Goal: Task Accomplishment & Management: Manage account settings

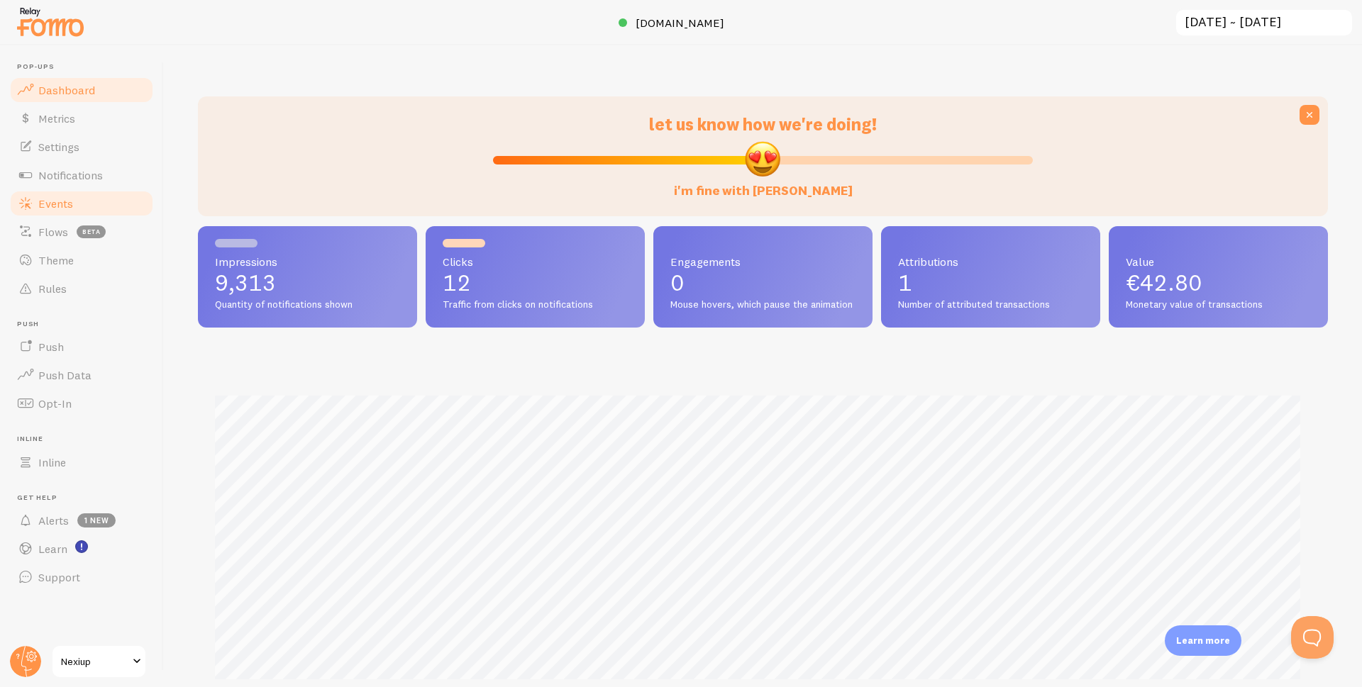
click at [35, 212] on link "Events" at bounding box center [82, 203] width 146 height 28
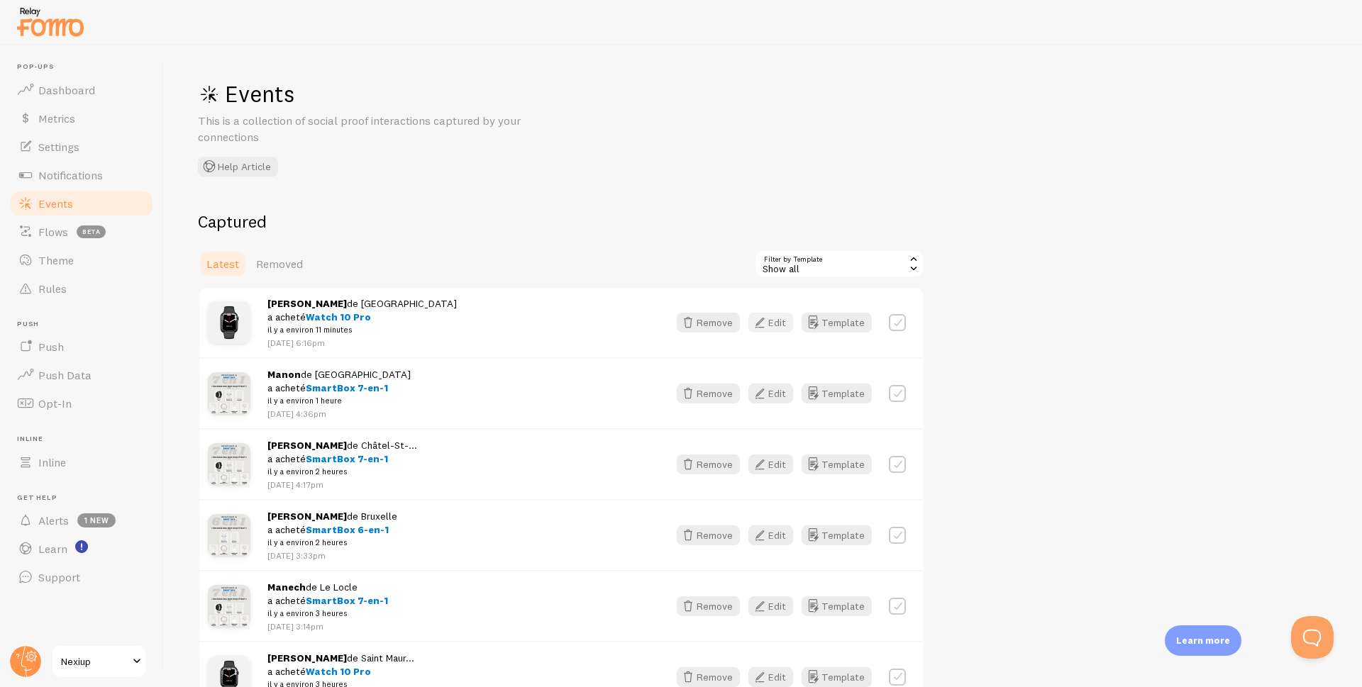
click at [777, 326] on button "Edit" at bounding box center [770, 323] width 45 height 20
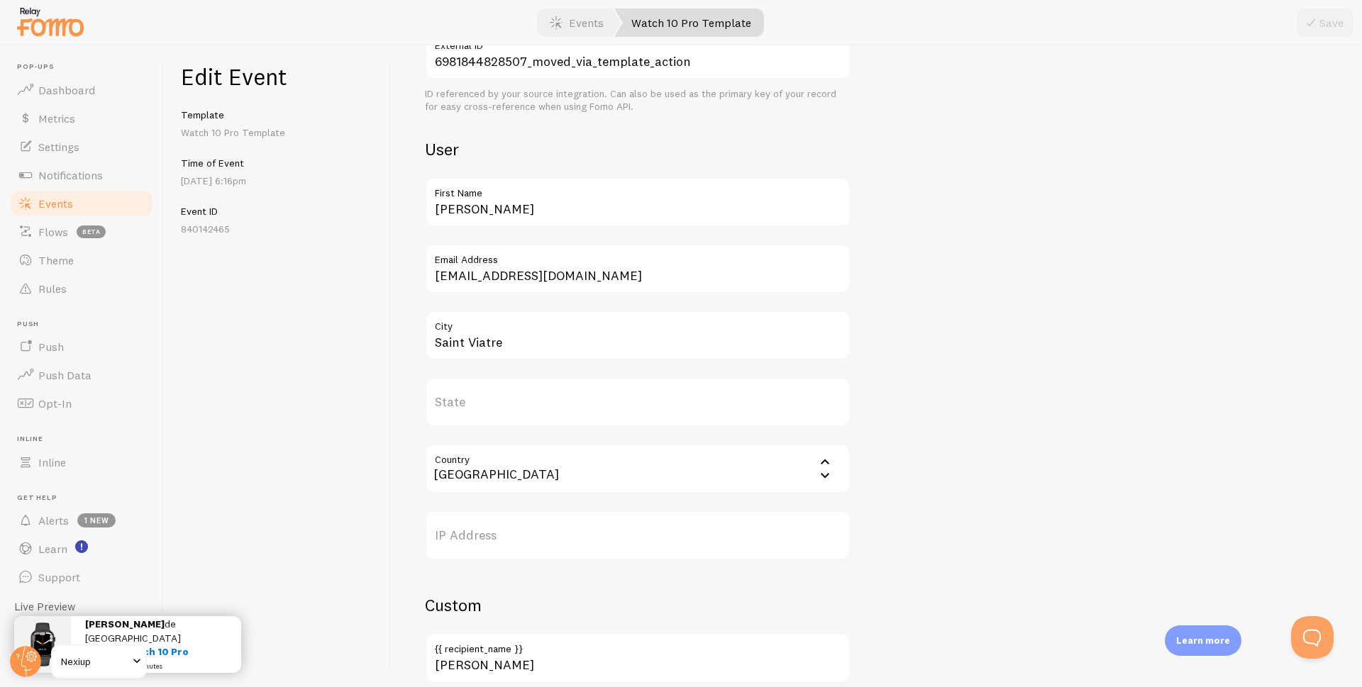
scroll to position [426, 0]
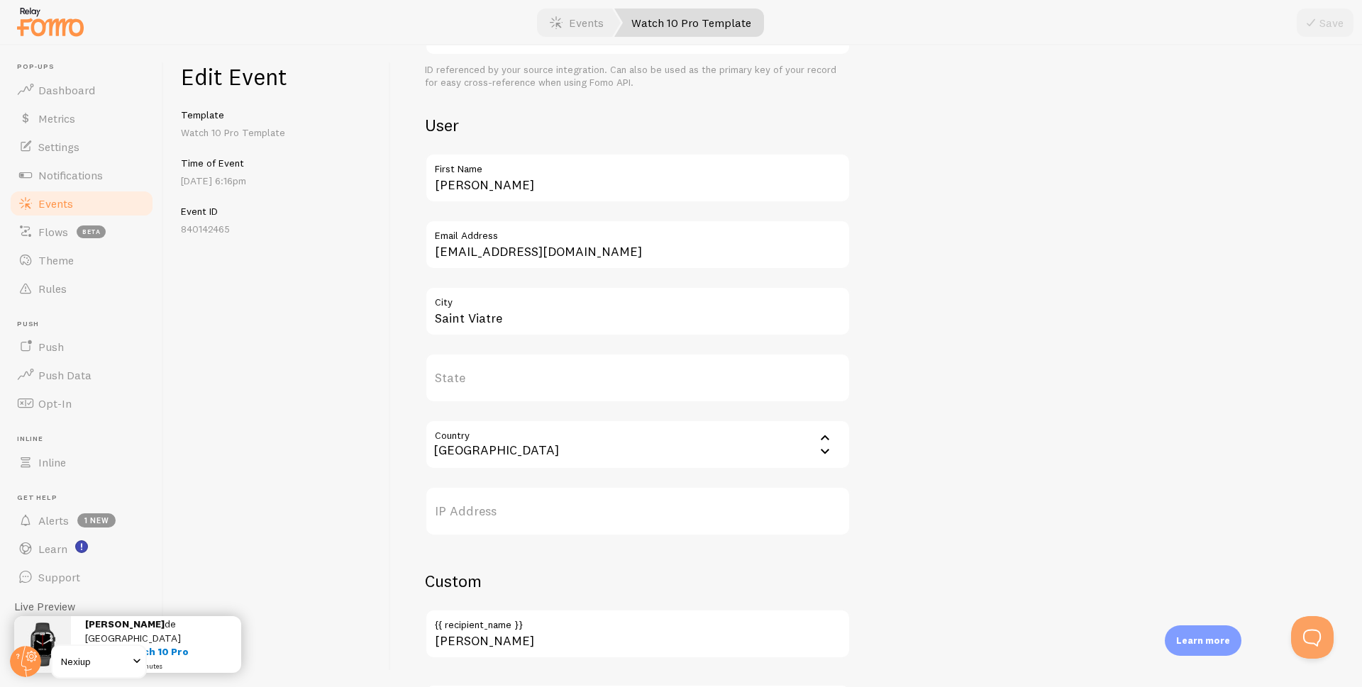
click at [50, 198] on span "Events" at bounding box center [55, 203] width 35 height 14
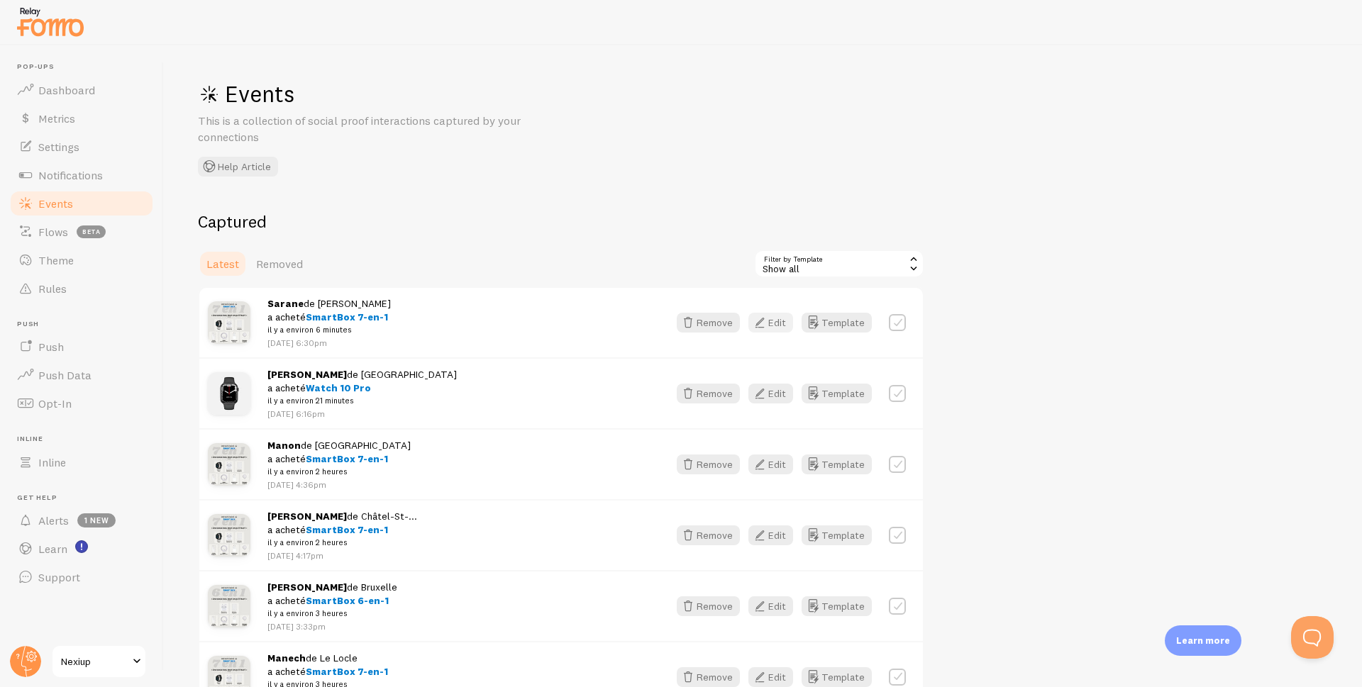
click at [772, 319] on button "Edit" at bounding box center [770, 323] width 45 height 20
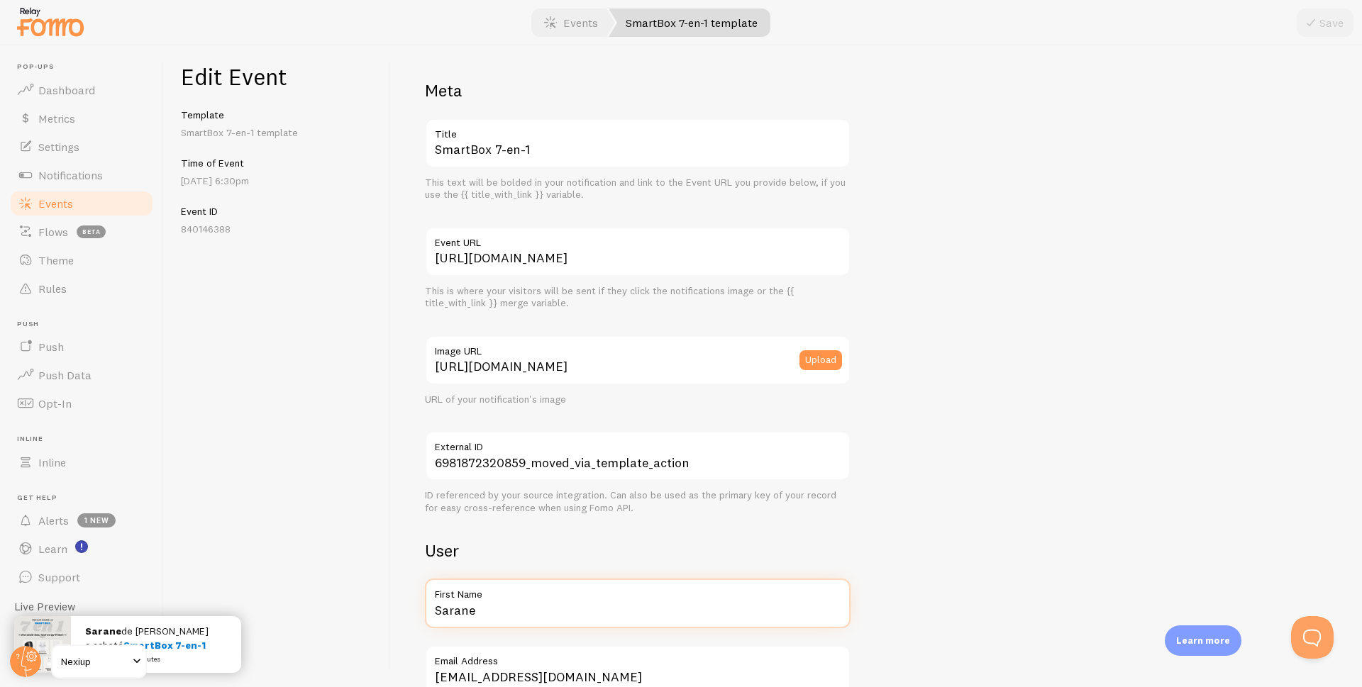
drag, startPoint x: 504, startPoint y: 611, endPoint x: 421, endPoint y: 619, distance: 83.3
click at [421, 619] on div "Meta SmartBox 7-en-1 Title This text will be bolded in your notification and li…" at bounding box center [876, 366] width 971 height 642
type input "s"
type input "[PERSON_NAME]"
click at [1333, 22] on button "Save" at bounding box center [1324, 23] width 57 height 28
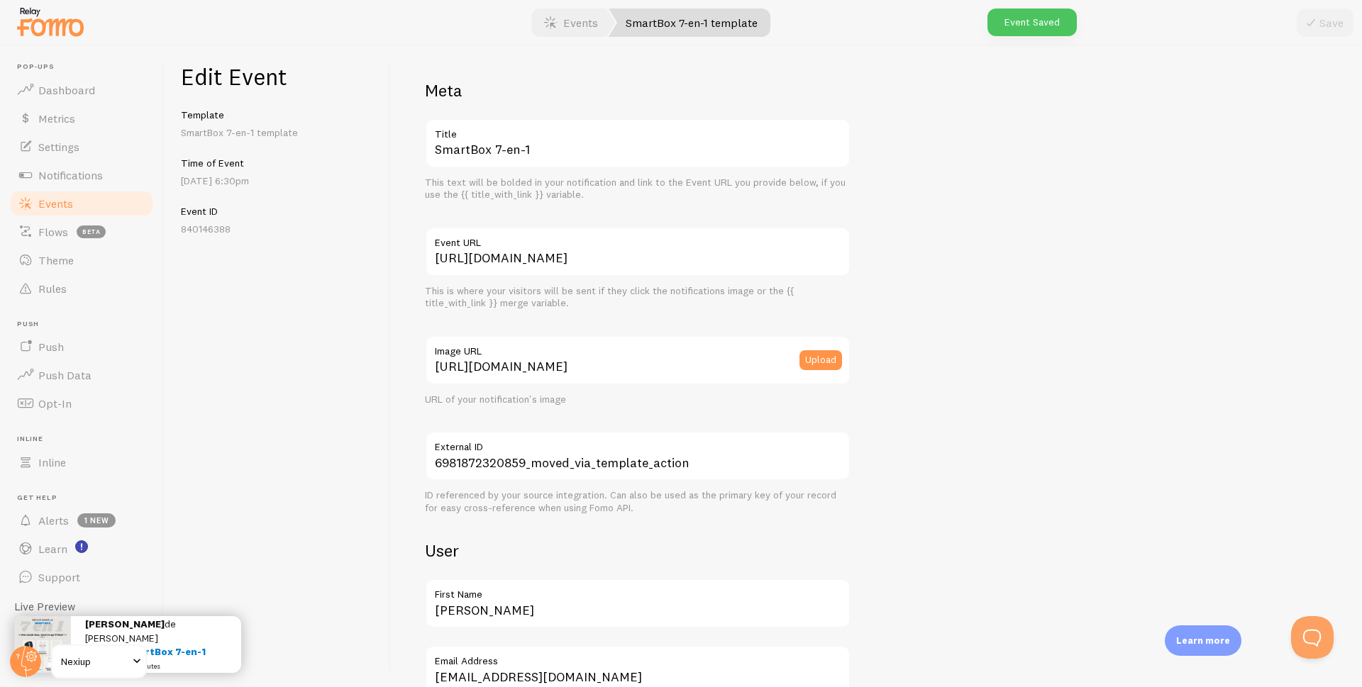
click at [50, 199] on span "Events" at bounding box center [55, 203] width 35 height 14
